Goal: Information Seeking & Learning: Check status

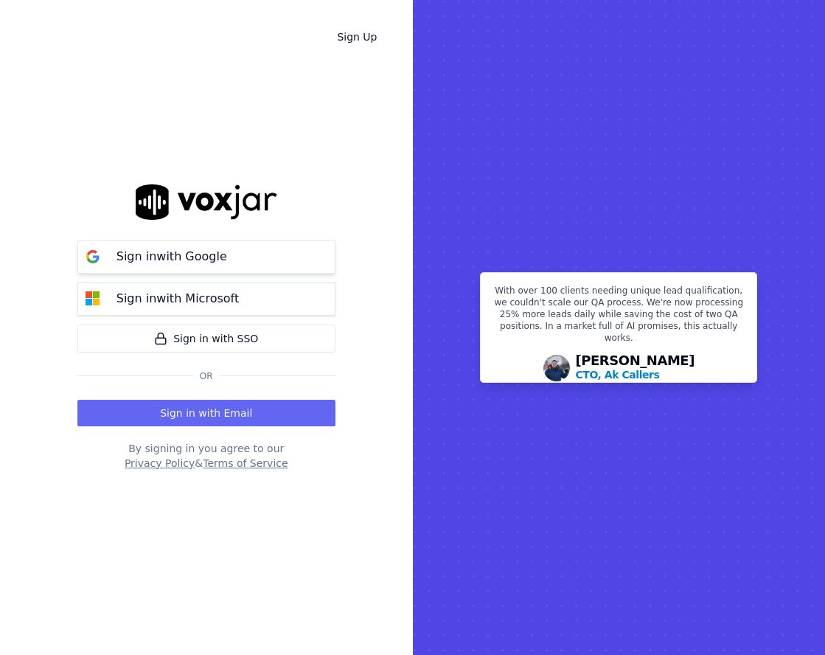
click at [272, 255] on button "Sign in with Google" at bounding box center [206, 256] width 258 height 33
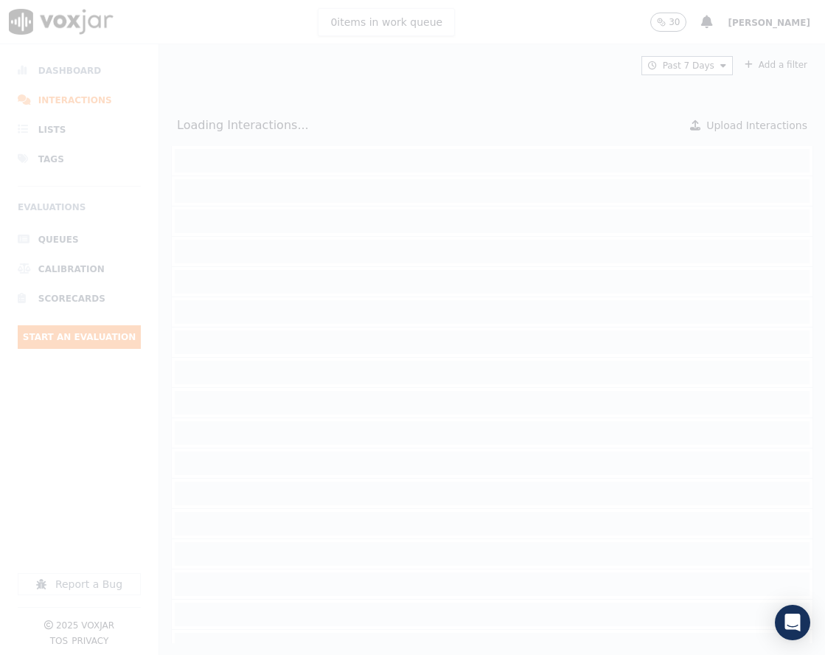
click at [101, 63] on div at bounding box center [412, 327] width 825 height 655
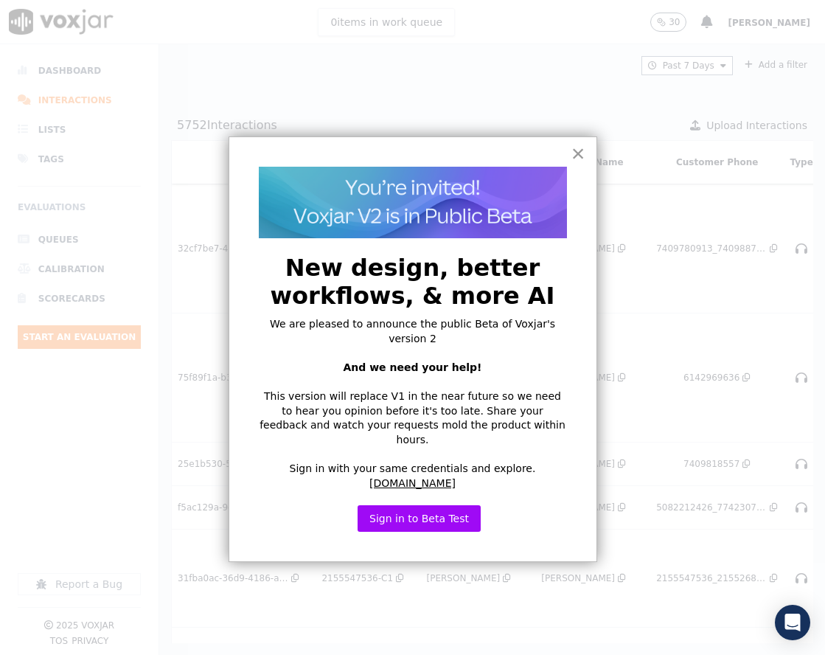
click at [578, 162] on button "×" at bounding box center [579, 154] width 14 height 24
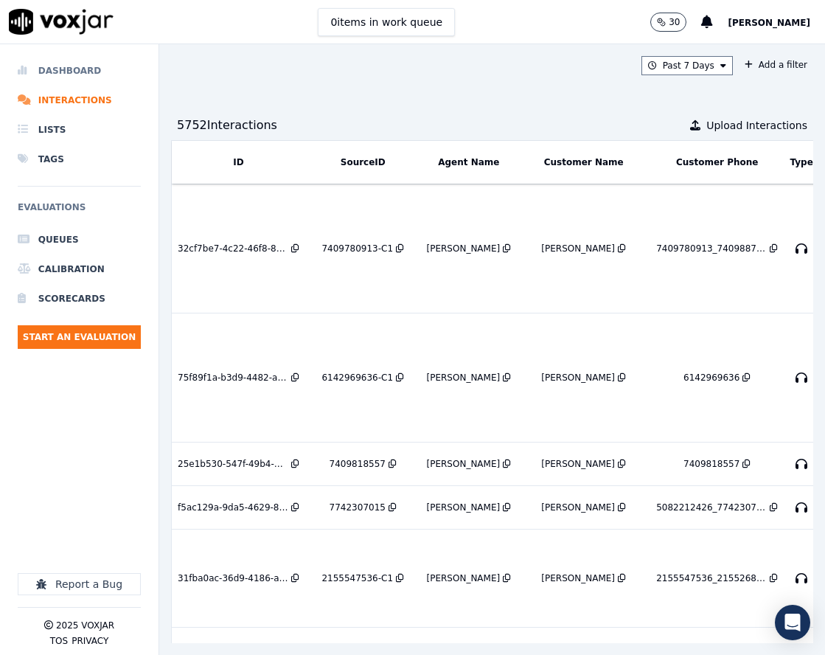
click at [101, 72] on li "Dashboard" at bounding box center [79, 71] width 123 height 30
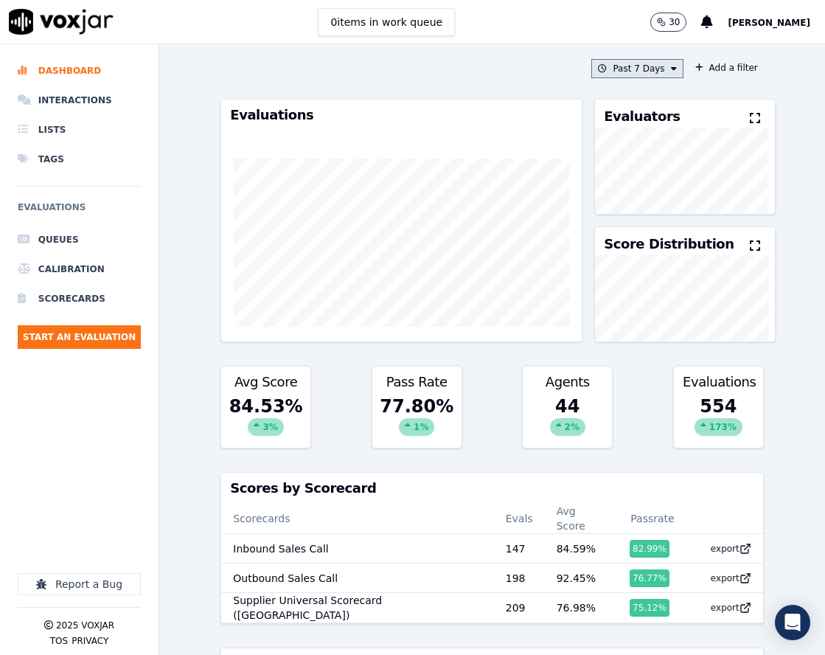
click at [659, 75] on button "Past 7 Days" at bounding box center [636, 68] width 91 height 19
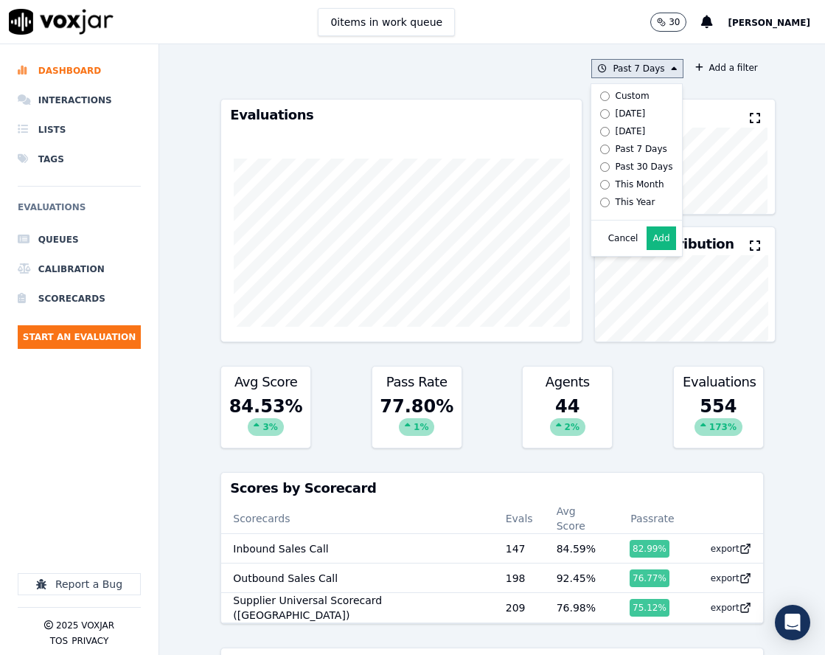
click at [616, 96] on div "Custom" at bounding box center [633, 96] width 34 height 12
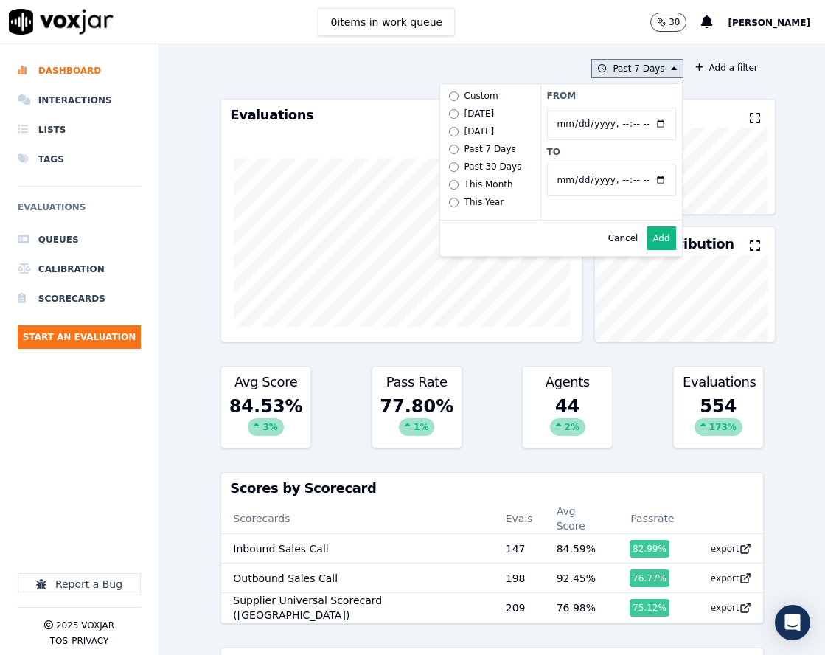
click at [646, 127] on input "From" at bounding box center [611, 124] width 129 height 32
type input "2025-08-21T00:00"
click at [612, 94] on label "From" at bounding box center [611, 96] width 129 height 12
click at [612, 108] on input "From" at bounding box center [611, 124] width 129 height 32
click at [647, 245] on button "Add" at bounding box center [661, 238] width 29 height 24
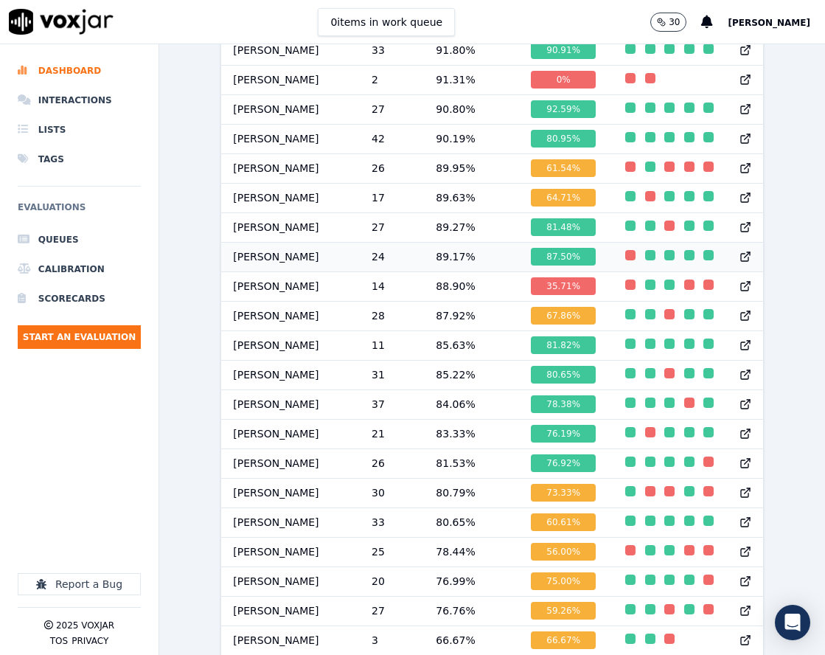
scroll to position [1541, 0]
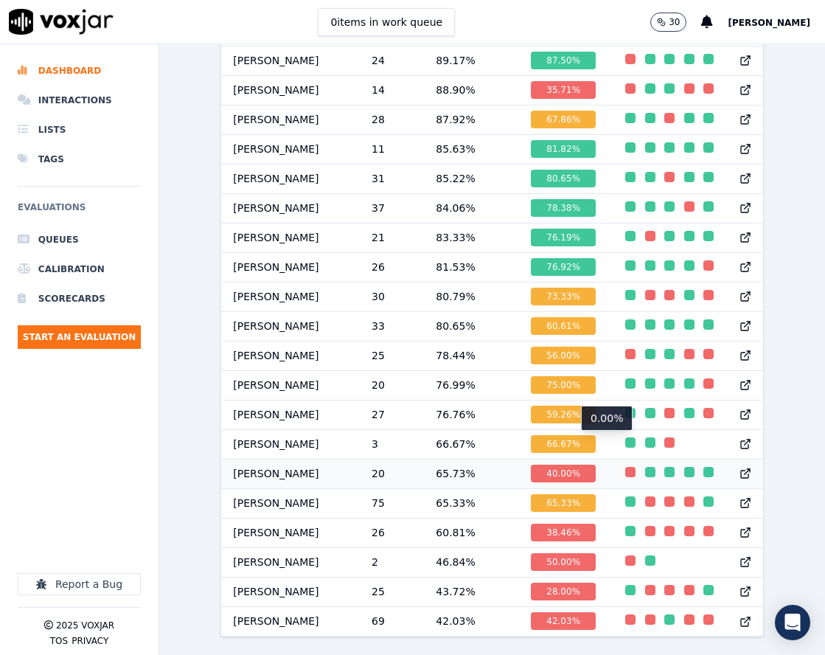
click at [625, 467] on div "button" at bounding box center [630, 472] width 10 height 10
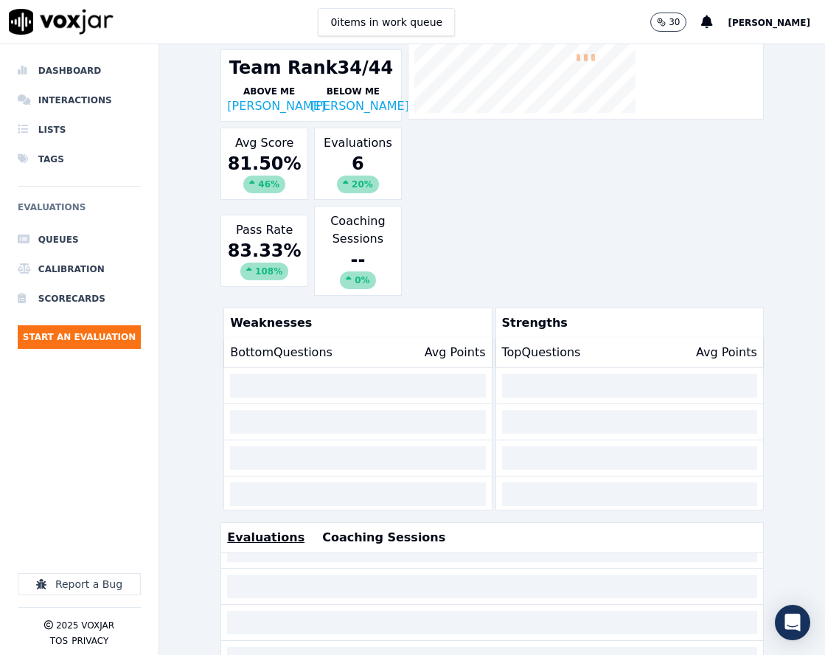
scroll to position [336, 0]
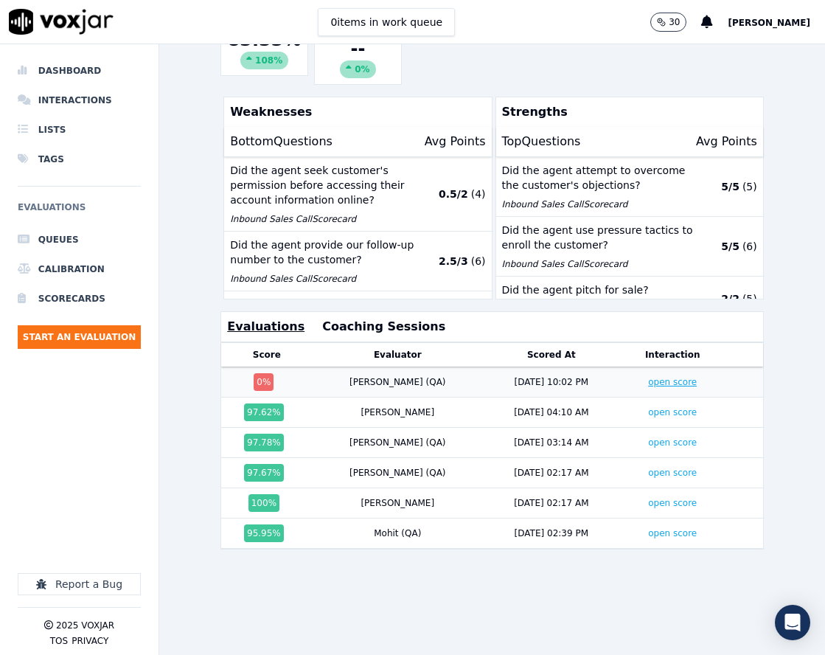
click at [648, 377] on link "open score" at bounding box center [672, 382] width 49 height 10
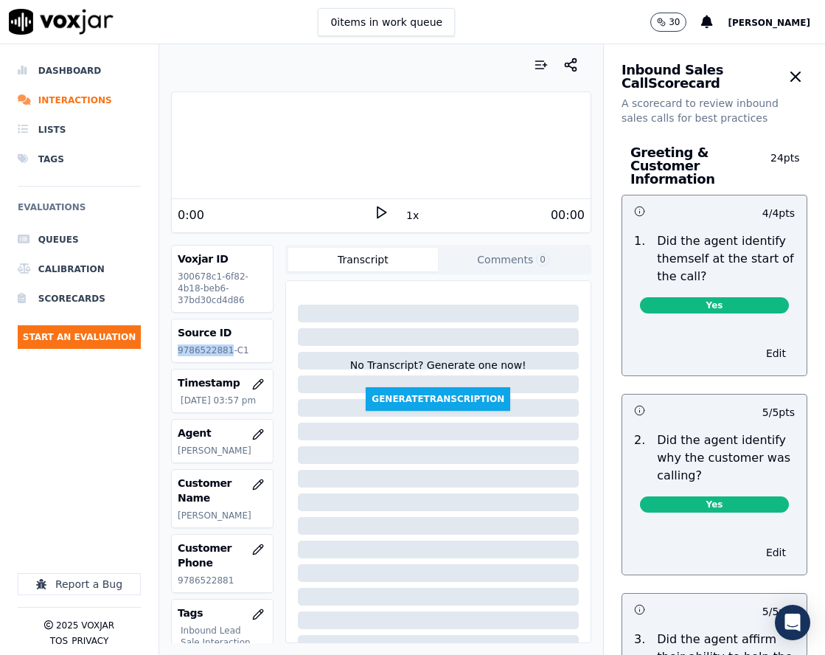
drag, startPoint x: 223, startPoint y: 352, endPoint x: 178, endPoint y: 356, distance: 45.9
click at [178, 356] on div "Source ID 9786522881-C1" at bounding box center [222, 340] width 100 height 43
copy p "9786522881"
drag, startPoint x: 119, startPoint y: 496, endPoint x: 134, endPoint y: 493, distance: 15.6
click at [119, 496] on div at bounding box center [79, 520] width 123 height 106
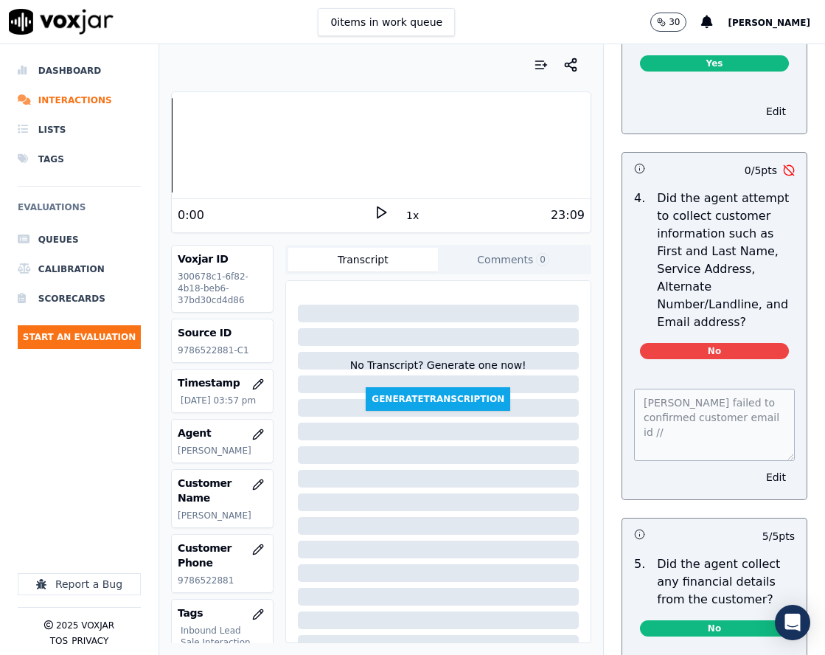
scroll to position [664, 0]
